Goal: Information Seeking & Learning: Check status

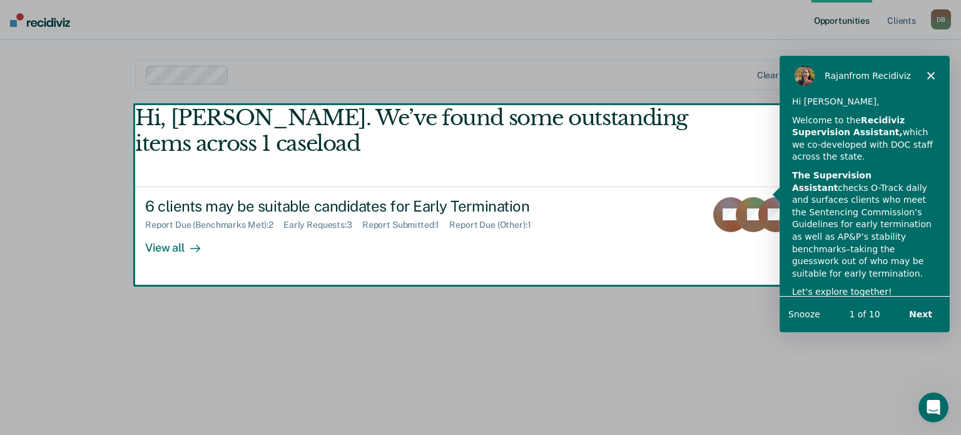
click at [170, 240] on div "Product tour overlay" at bounding box center [480, 217] width 961 height 435
click at [182, 248] on div "Product tour overlay" at bounding box center [480, 217] width 961 height 435
click at [932, 80] on div "[PERSON_NAME] from Recidiviz" at bounding box center [864, 74] width 170 height 40
click at [930, 74] on polygon "Close" at bounding box center [931, 75] width 8 height 8
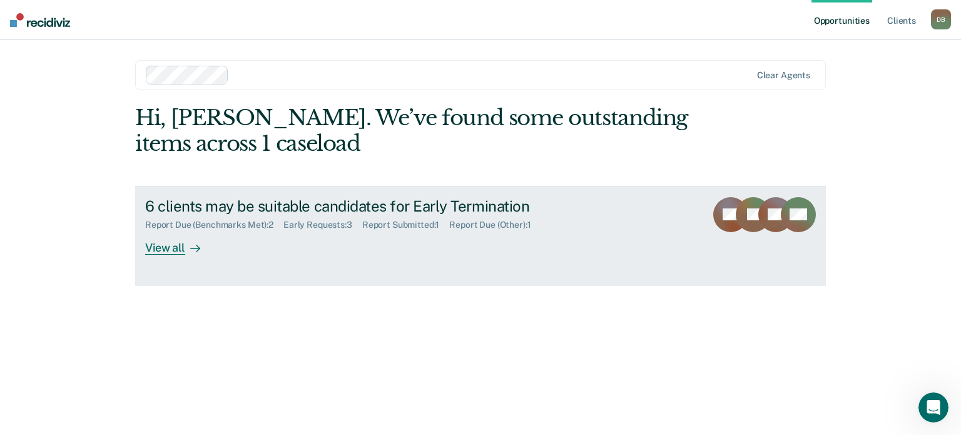
click at [603, 207] on div "6 clients may be suitable candidates for Early Termination Report Due (Benchmar…" at bounding box center [379, 226] width 469 height 58
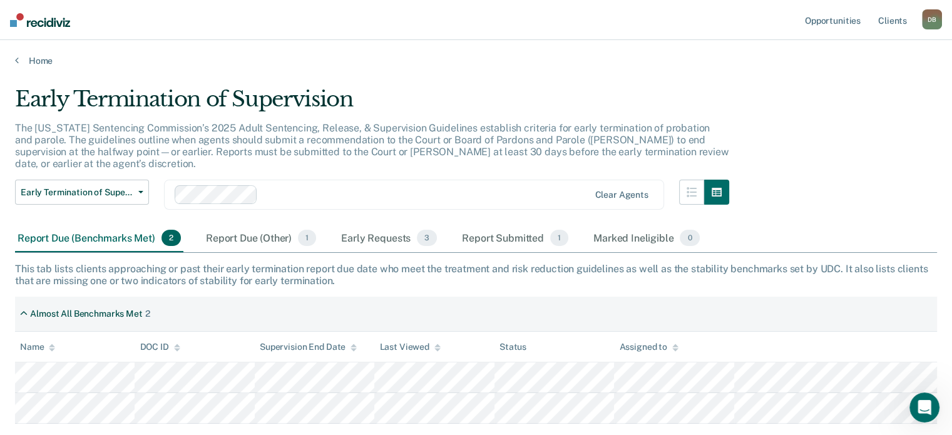
scroll to position [66, 0]
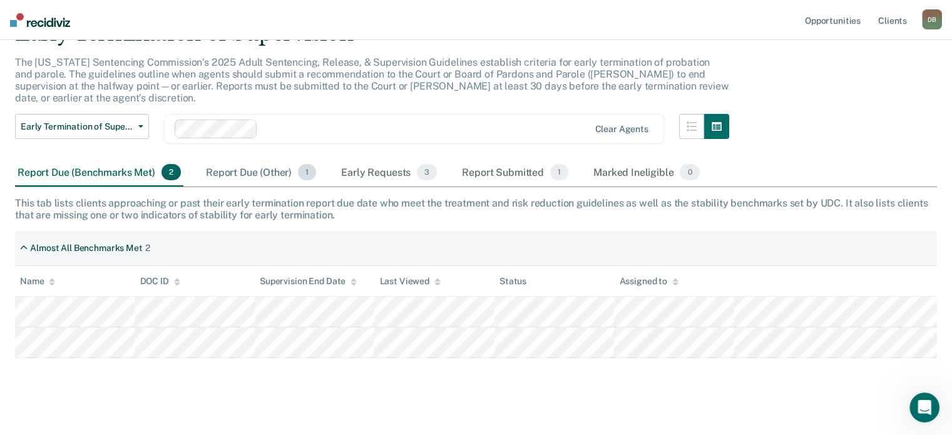
click at [248, 166] on div "Report Due (Other) 1" at bounding box center [260, 173] width 115 height 28
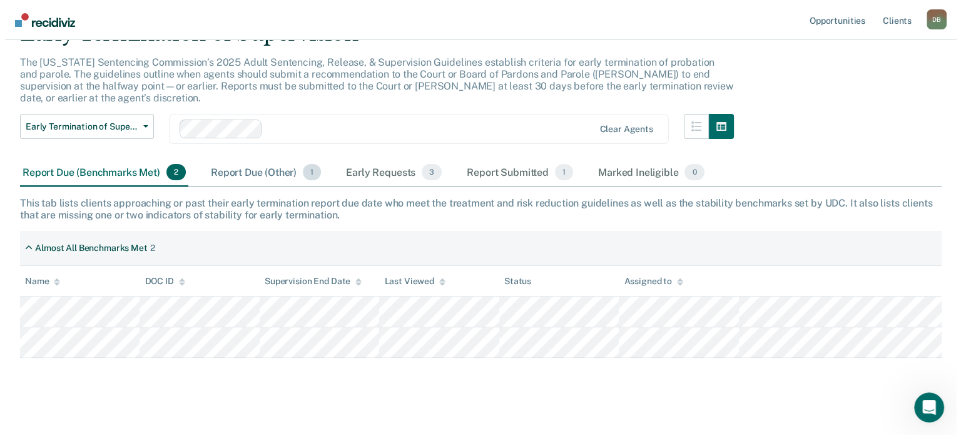
scroll to position [0, 0]
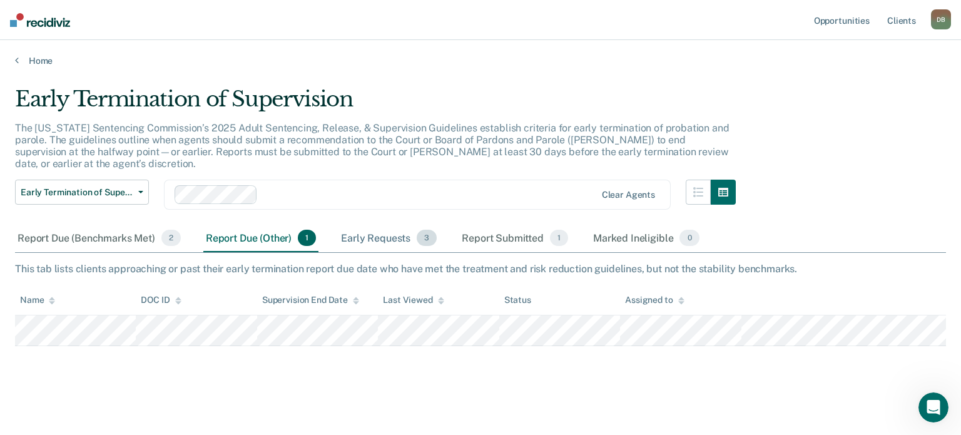
click at [386, 228] on div "Early Requests 3" at bounding box center [389, 239] width 101 height 28
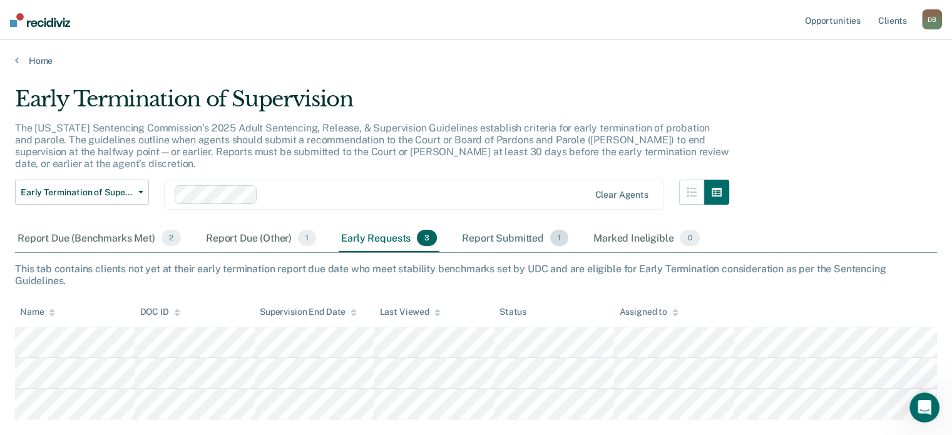
click at [491, 225] on div "Report Submitted 1" at bounding box center [514, 239] width 111 height 28
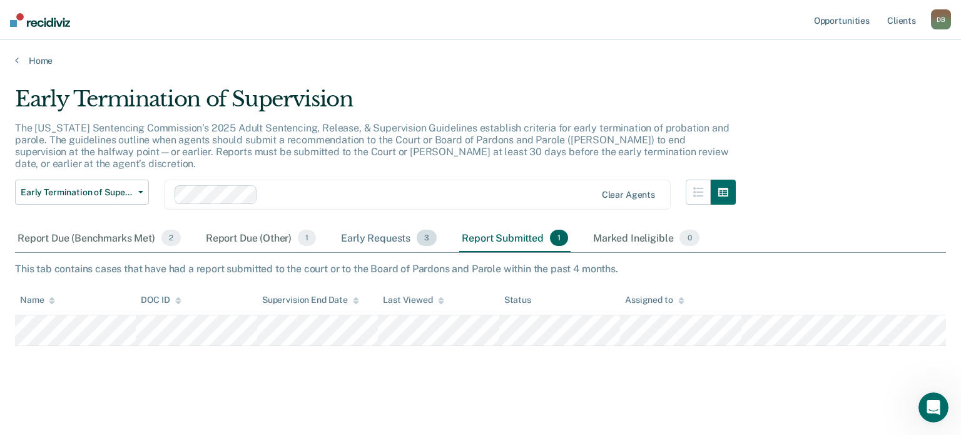
click at [381, 225] on div "Early Requests 3" at bounding box center [389, 239] width 101 height 28
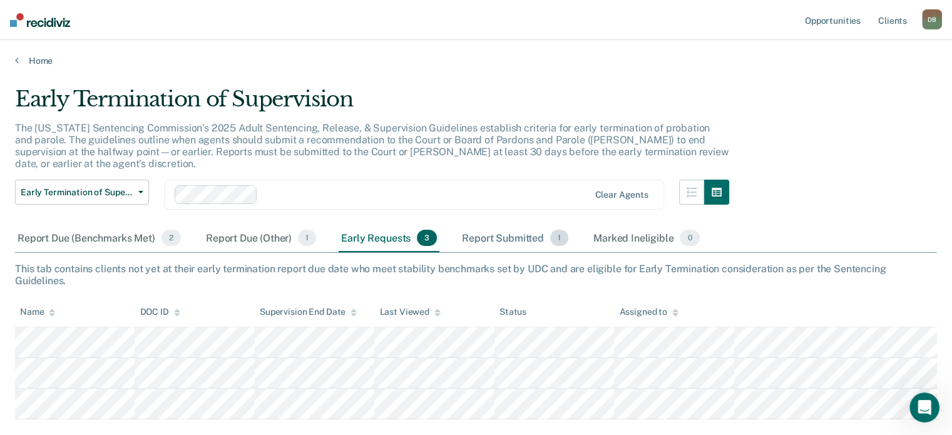
click at [477, 225] on div "Report Submitted 1" at bounding box center [514, 239] width 111 height 28
